Goal: Information Seeking & Learning: Learn about a topic

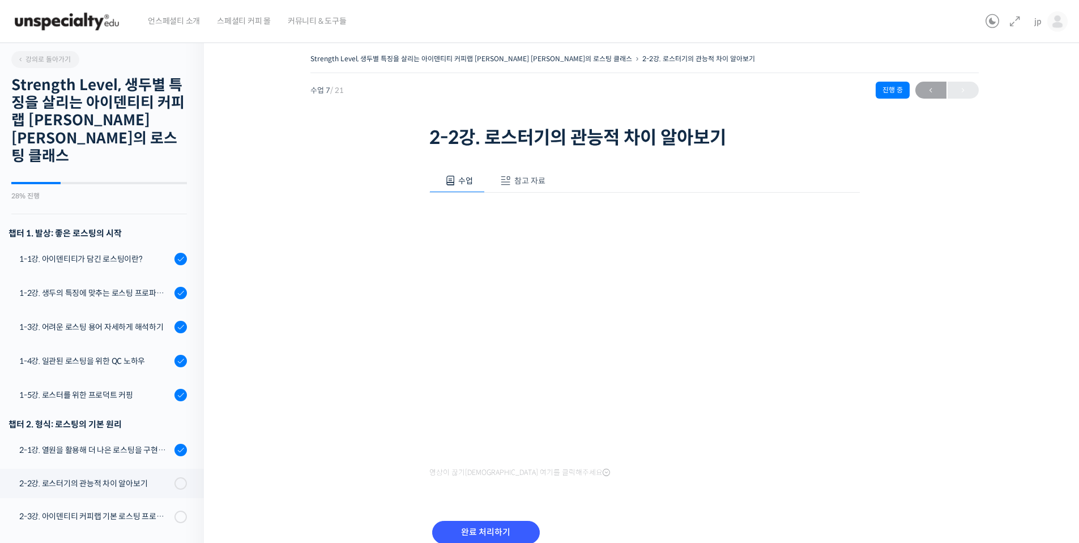
scroll to position [268, 0]
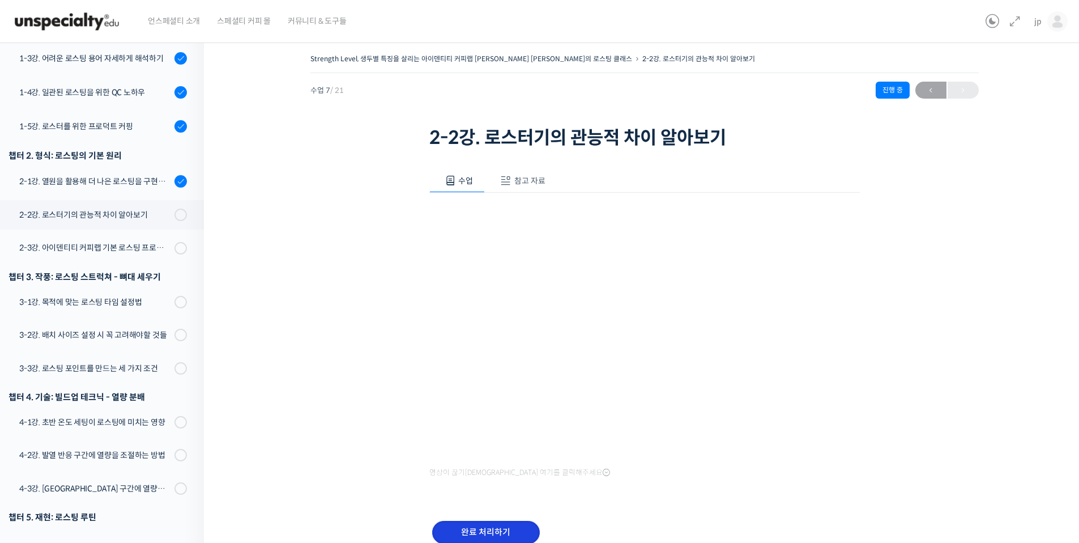
click at [480, 529] on input "완료 처리하기" at bounding box center [486, 532] width 108 height 23
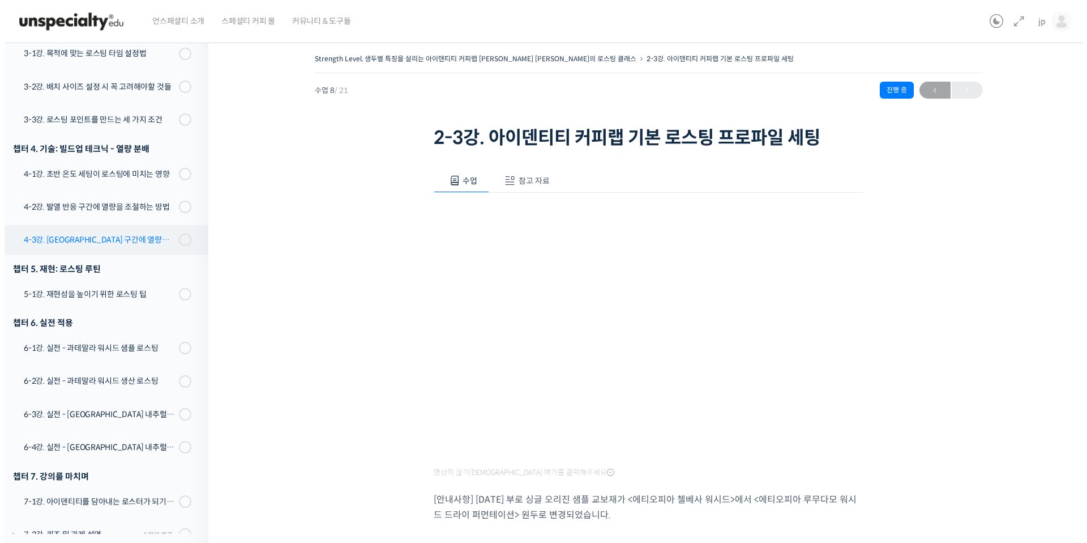
scroll to position [241, 0]
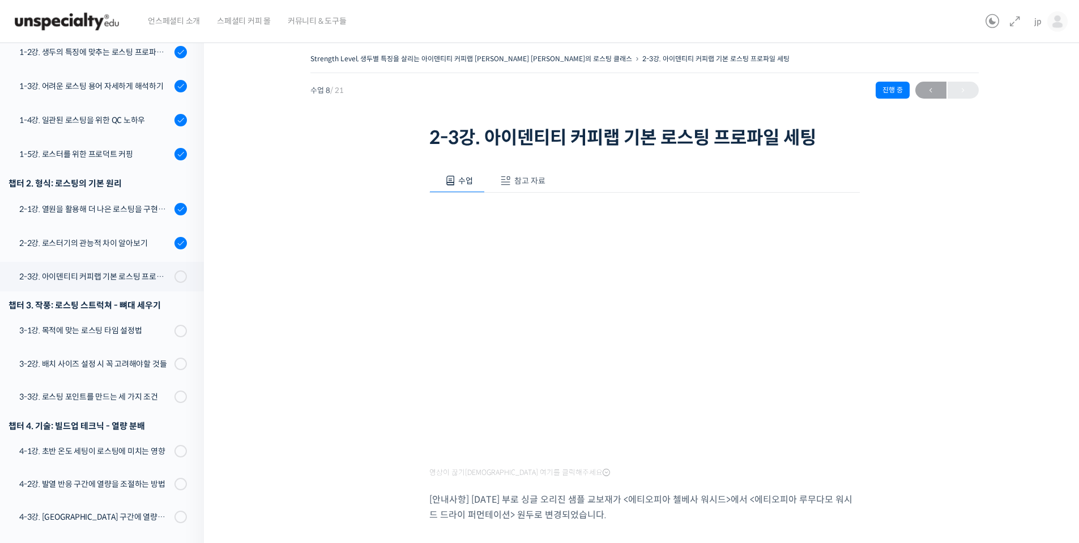
click at [520, 169] on button "참고 자료" at bounding box center [521, 181] width 72 height 24
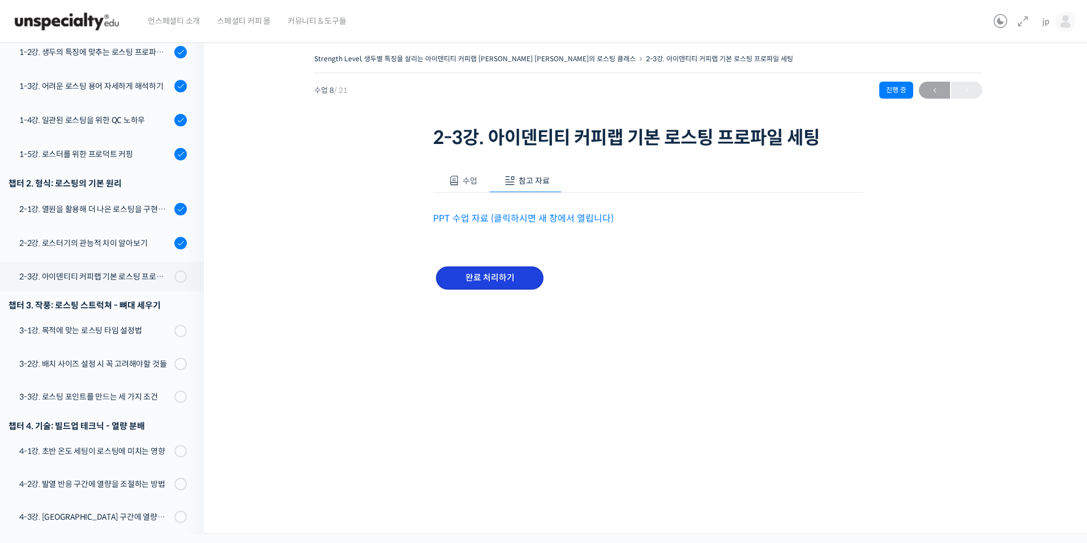
click at [485, 287] on input "완료 처리하기" at bounding box center [490, 277] width 108 height 23
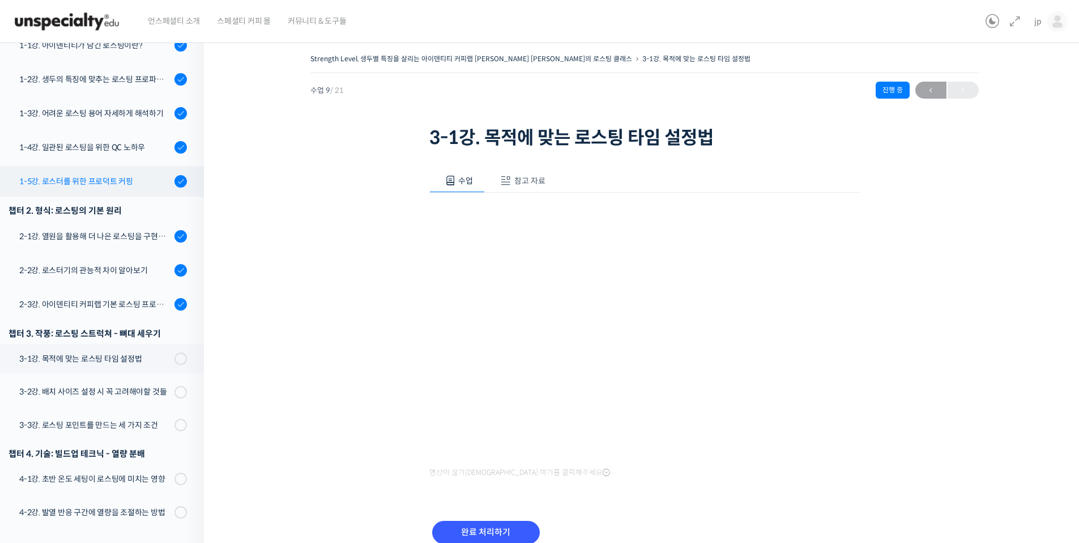
scroll to position [150, 0]
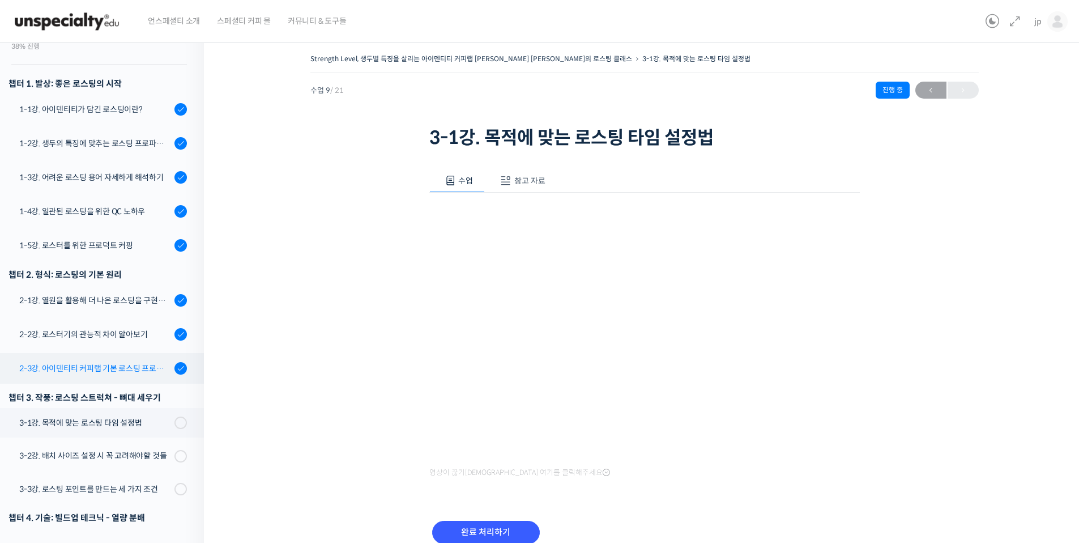
click at [135, 362] on div "2-3강. 아이덴티티 커피랩 기본 로스팅 프로파일 세팅" at bounding box center [95, 368] width 152 height 12
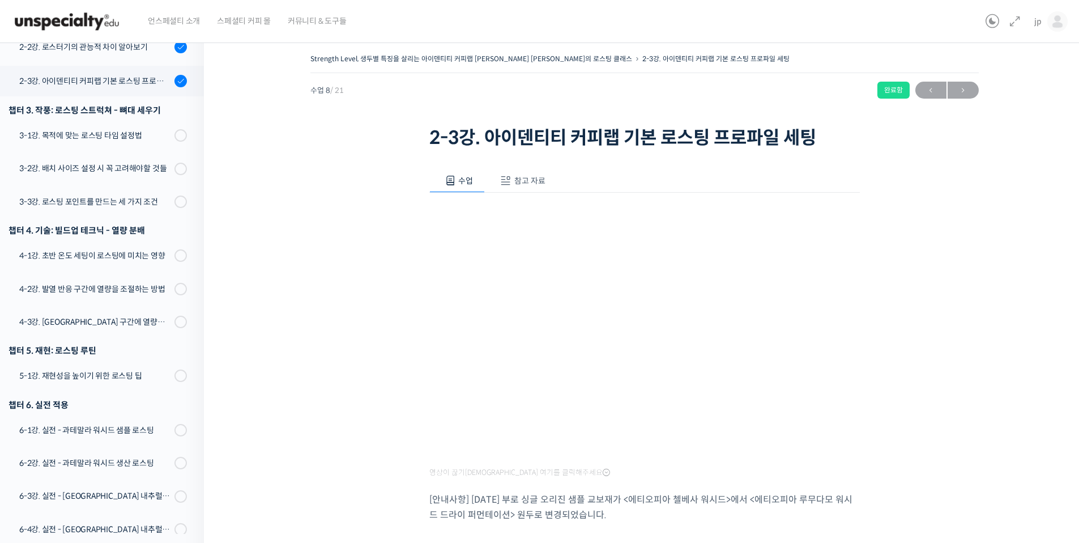
scroll to position [442, 0]
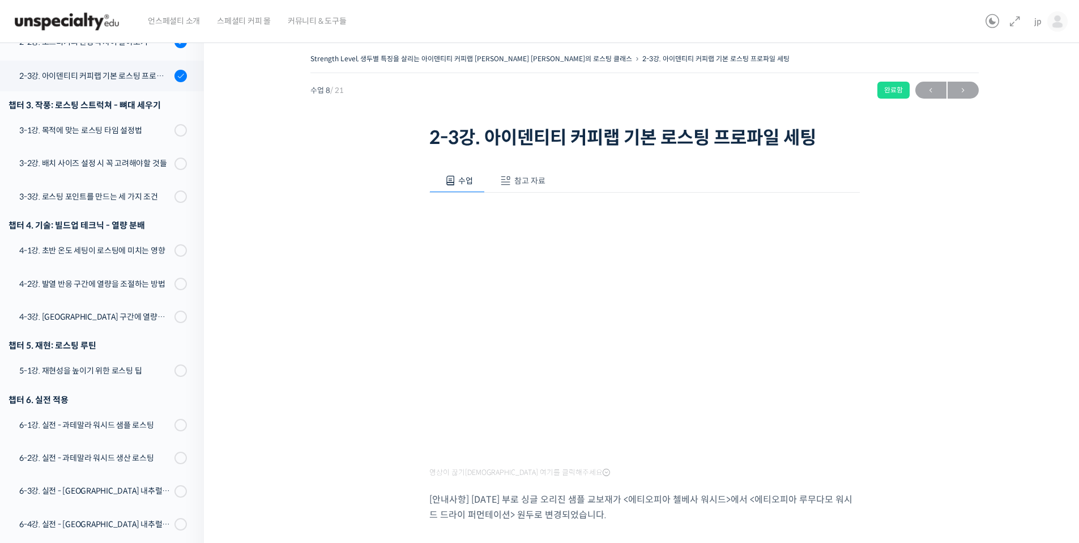
click at [519, 181] on span "참고 자료" at bounding box center [529, 181] width 31 height 10
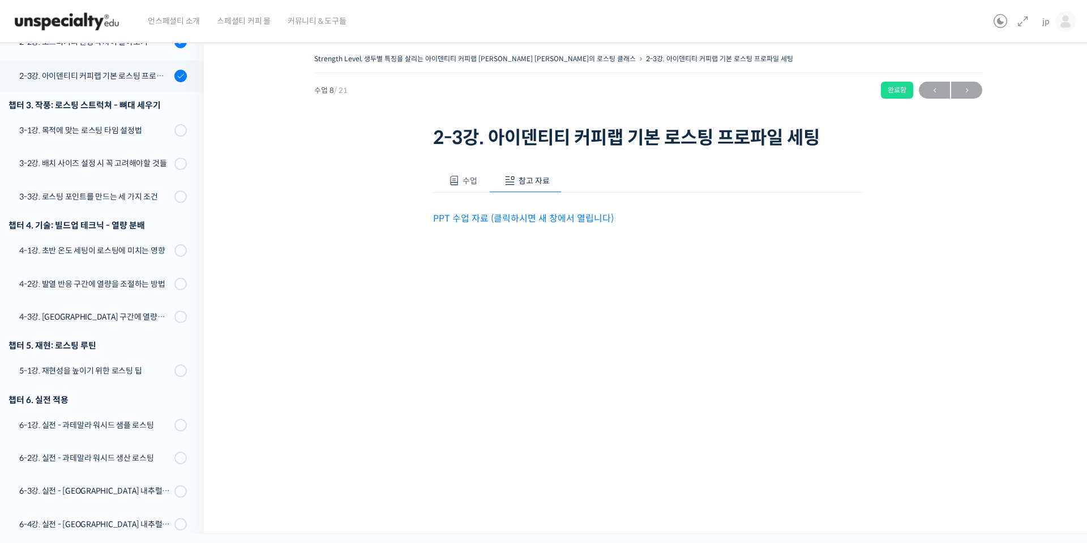
click at [543, 211] on p "PPT 수업 자료 (클릭하시면 새 창에서 열립니다)" at bounding box center [648, 218] width 430 height 15
click at [543, 217] on link "PPT 수업 자료 (클릭하시면 새 창에서 열립니다)" at bounding box center [523, 218] width 181 height 12
click at [453, 169] on button "수업" at bounding box center [461, 181] width 56 height 24
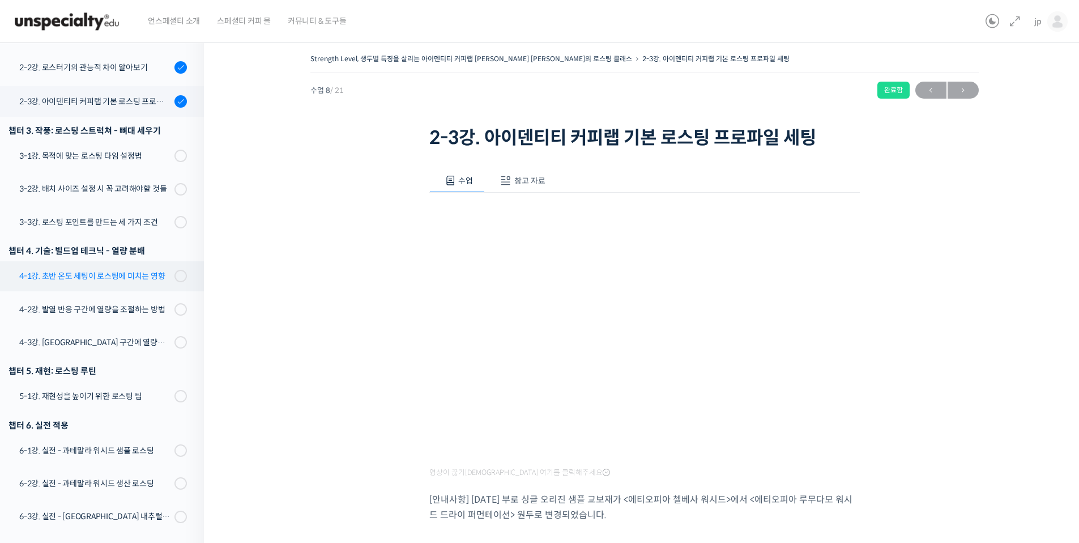
scroll to position [416, 0]
click at [119, 150] on div "3-1강. 목적에 맞는 로스팅 타임 설정법" at bounding box center [95, 156] width 152 height 12
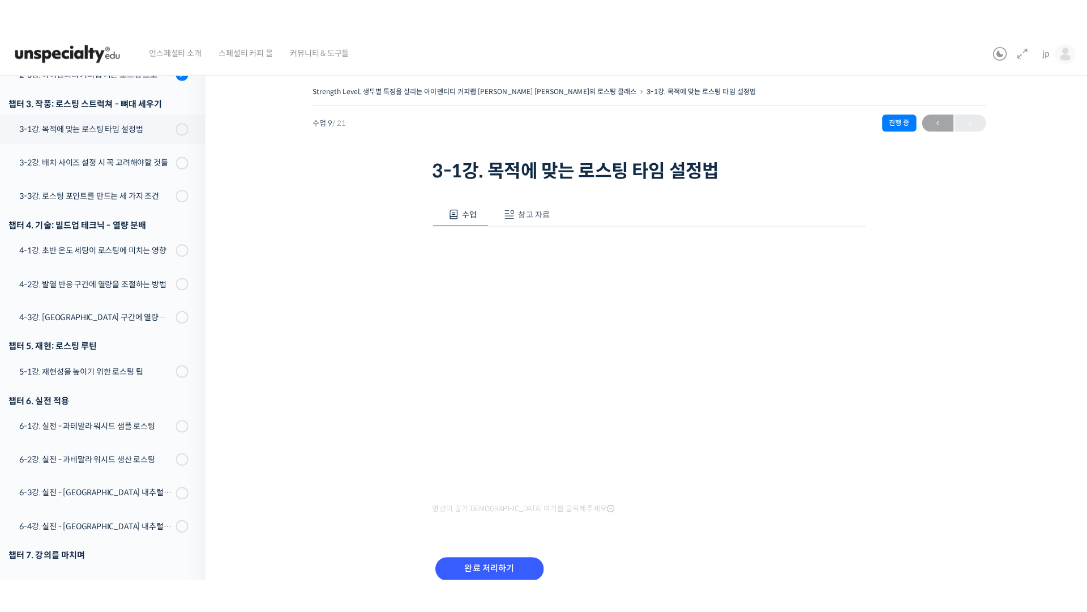
scroll to position [457, 0]
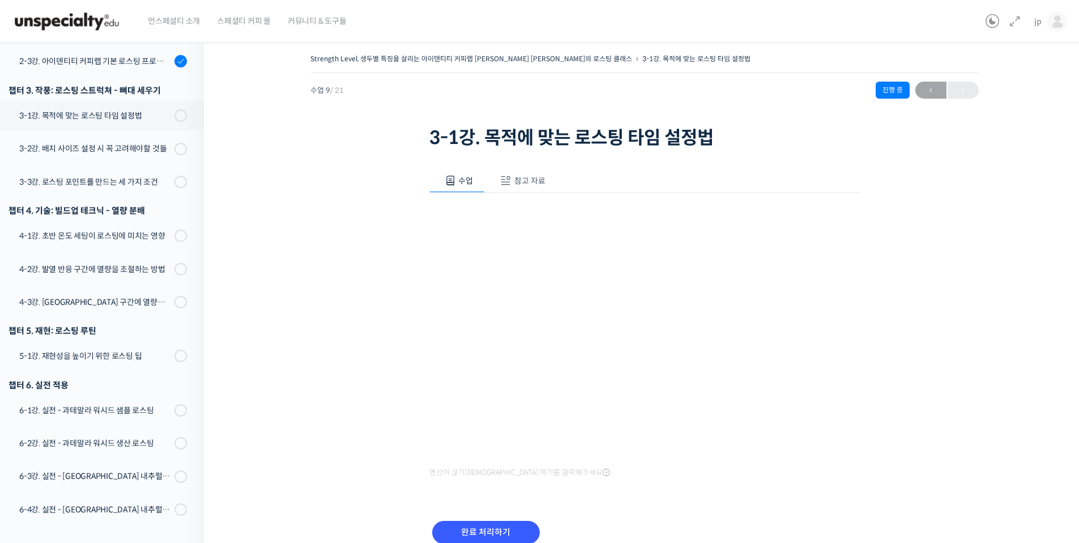
click at [516, 174] on button "참고 자료" at bounding box center [521, 181] width 72 height 24
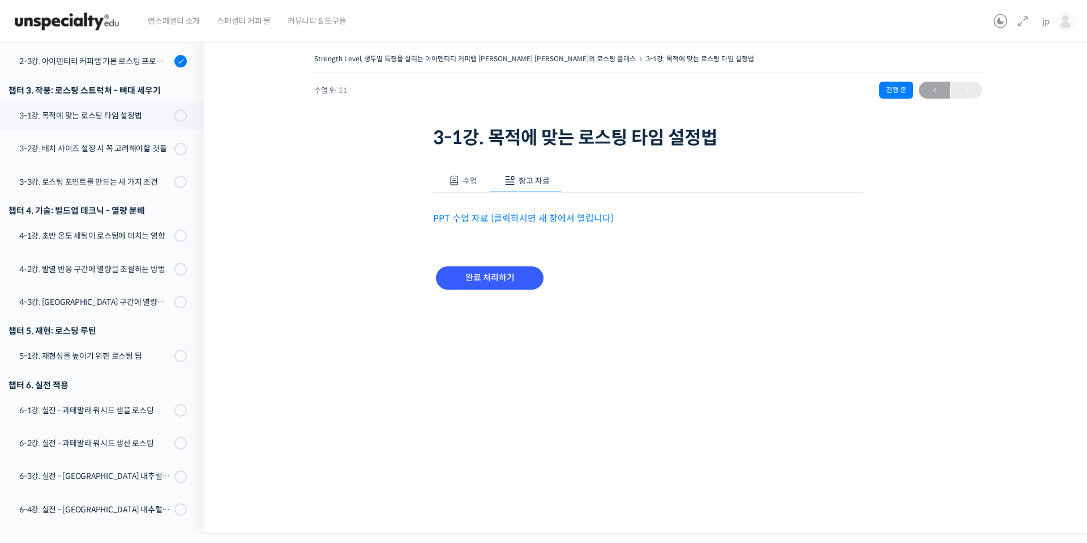
click at [534, 221] on link "PPT 수업 자료 (클릭하시면 새 창에서 열립니다)" at bounding box center [523, 218] width 181 height 12
click at [471, 182] on span "수업" at bounding box center [470, 181] width 15 height 10
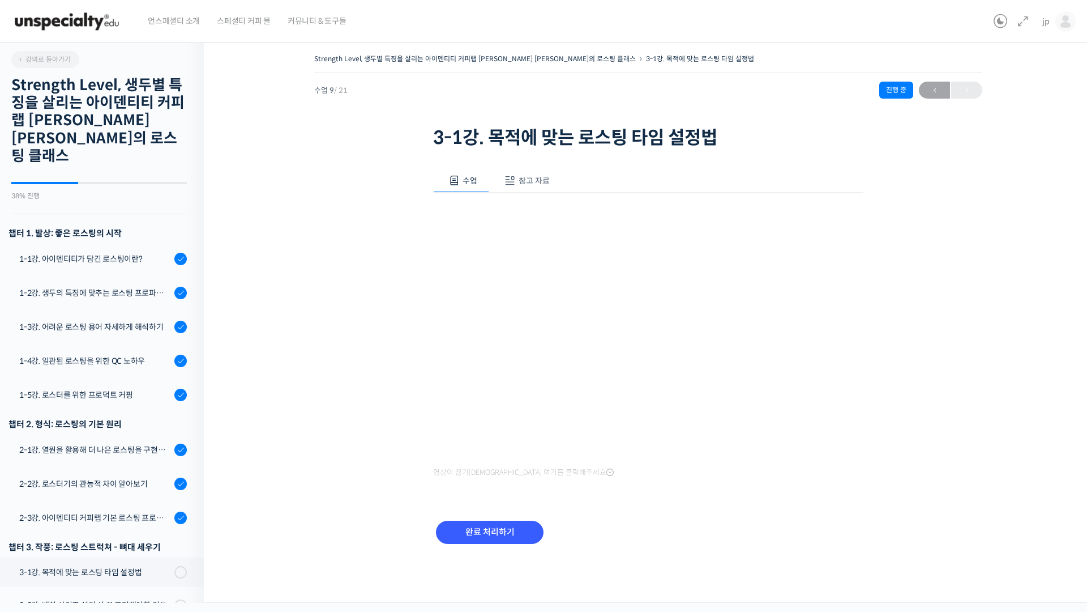
scroll to position [457, 0]
